Goal: Task Accomplishment & Management: Complete application form

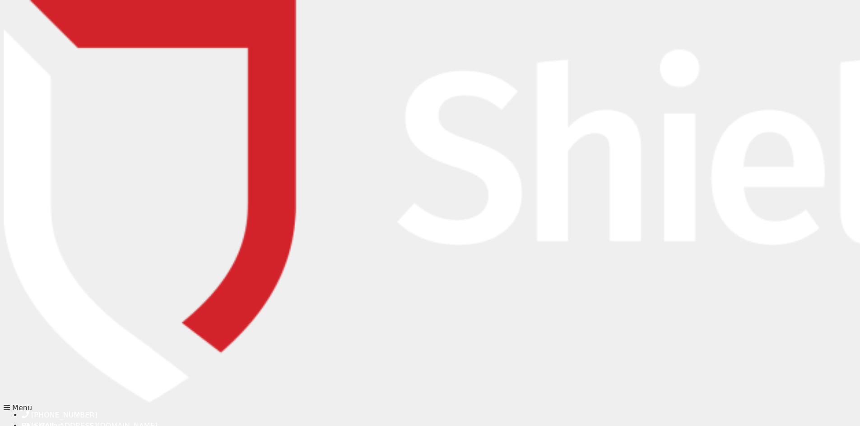
type input "[PERSON_NAME]"
type input "0447711847"
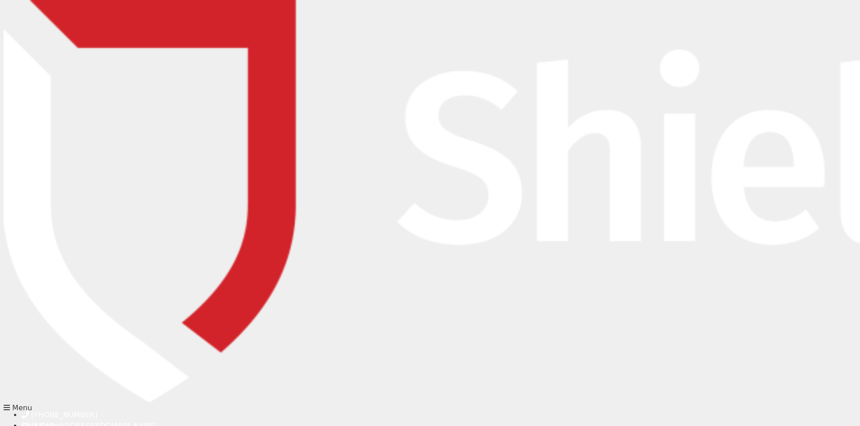
type input "[EMAIL_ADDRESS][DOMAIN_NAME]"
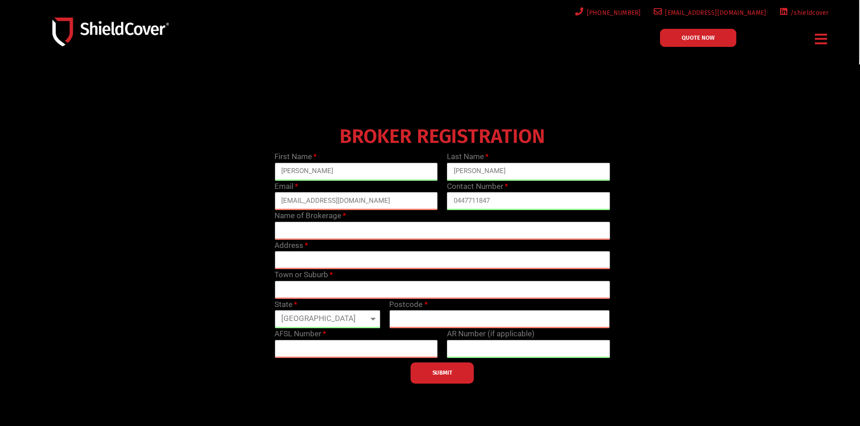
click at [314, 230] on input "text" at bounding box center [441, 231] width 335 height 18
type input "Atlantic Insurance Brokers"
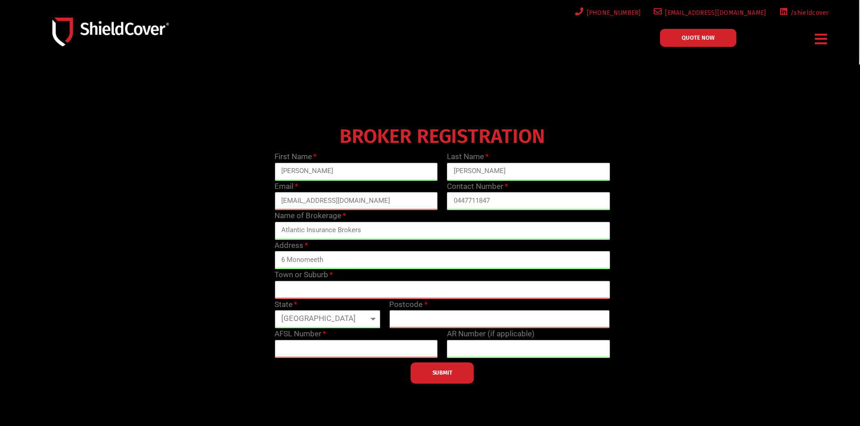
type input "[STREET_ADDRESS]"
type input "Mitcham"
select select "VIC"
type input "3132"
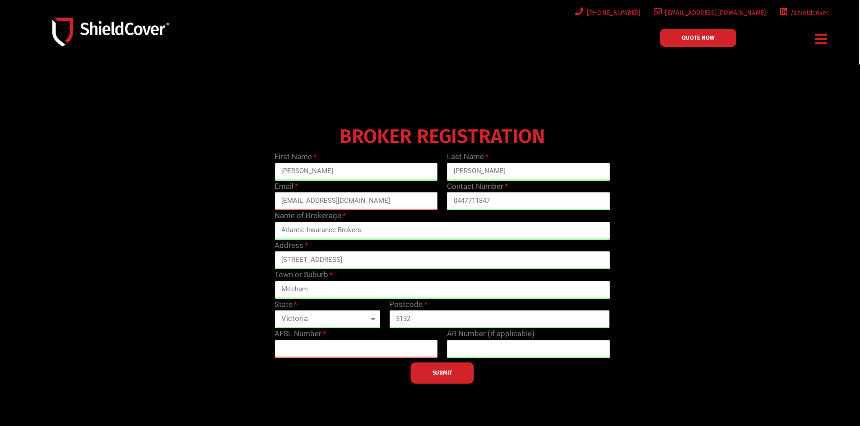
click at [310, 350] on input "text" at bounding box center [355, 349] width 163 height 18
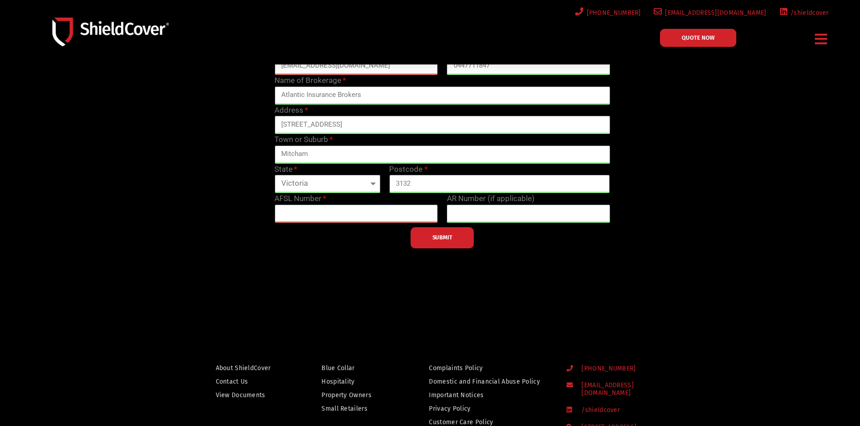
scroll to position [45, 0]
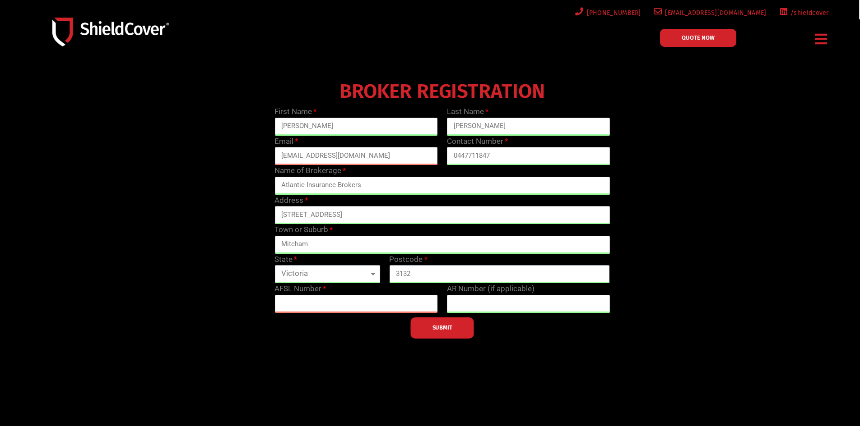
click at [371, 301] on input "text" at bounding box center [355, 304] width 163 height 18
type input "246369"
click at [435, 329] on span "SUBMIT" at bounding box center [442, 328] width 20 height 2
